Goal: Information Seeking & Learning: Learn about a topic

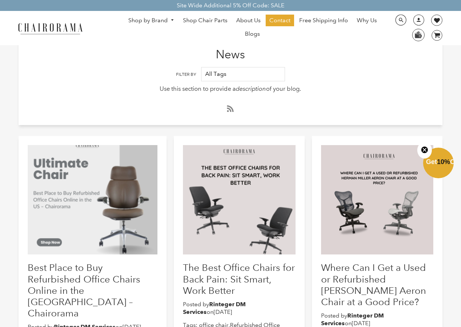
click at [251, 38] on link "Blogs" at bounding box center [252, 34] width 22 height 12
